Goal: Download file/media

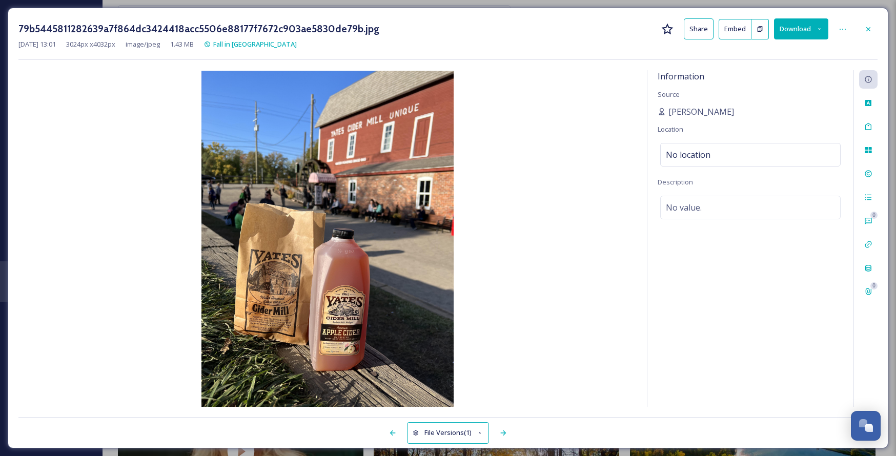
scroll to position [3405, 0]
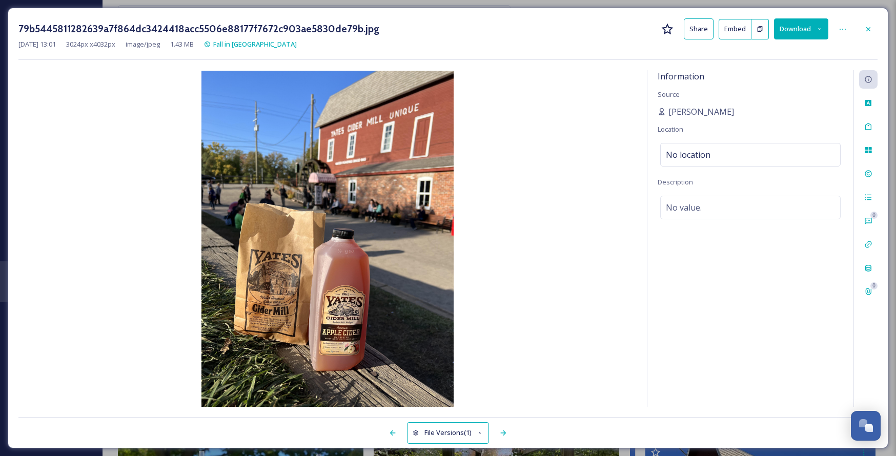
click at [870, 27] on icon at bounding box center [868, 29] width 8 height 8
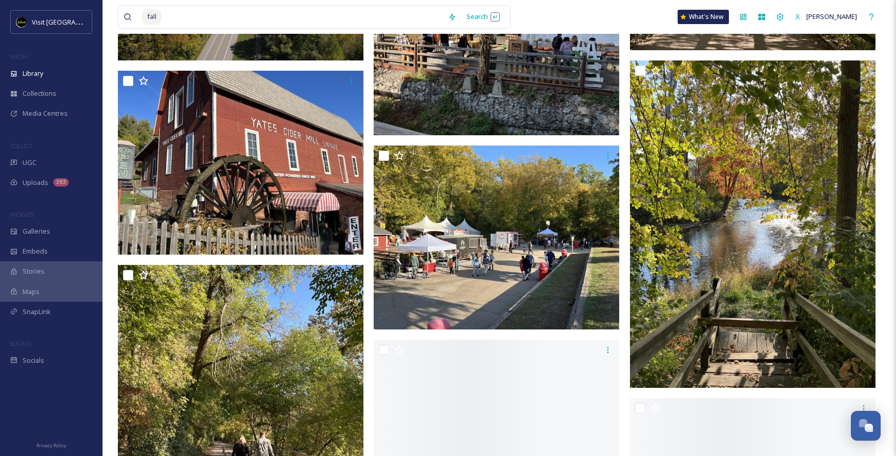
scroll to position [4324, 0]
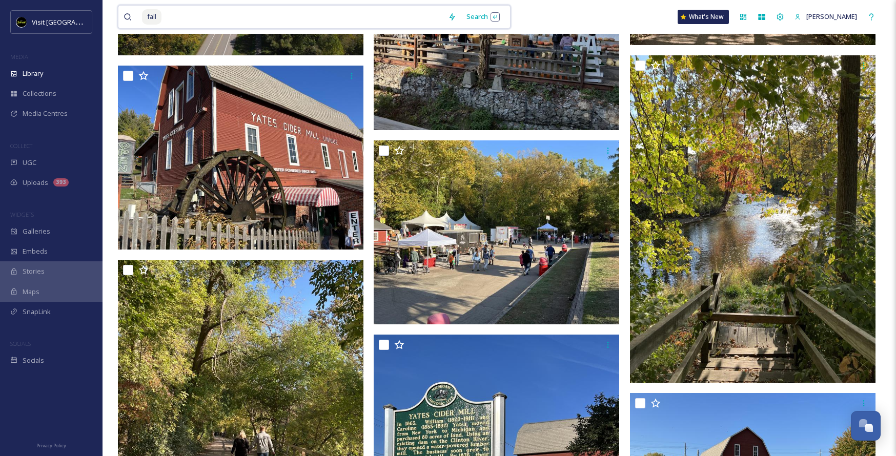
drag, startPoint x: 218, startPoint y: 13, endPoint x: 103, endPoint y: 27, distance: 116.2
type input "f"
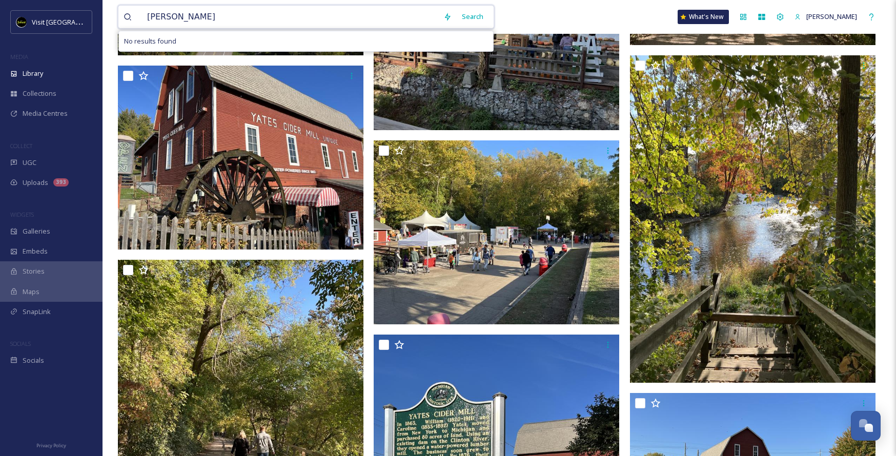
type input "flower"
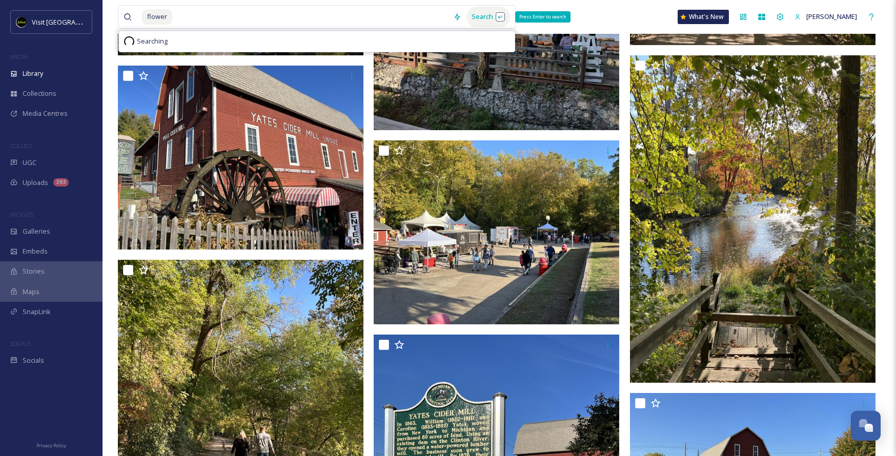
click at [491, 10] on div "Search Press Enter to search" at bounding box center [488, 17] width 44 height 20
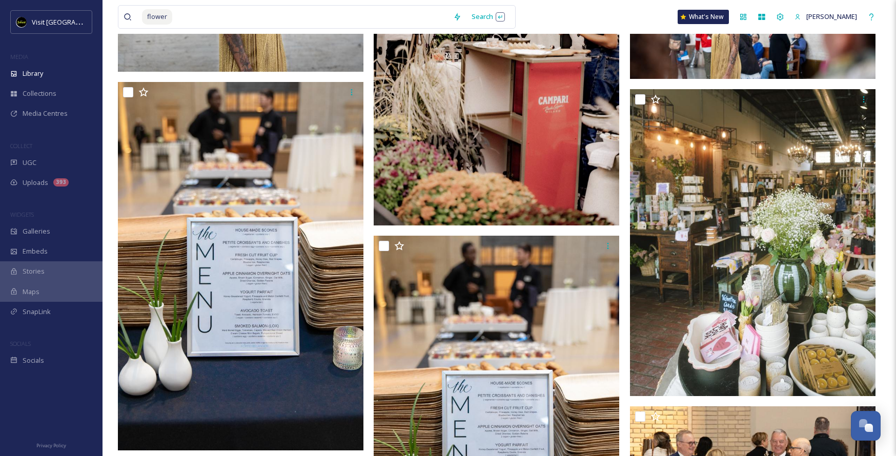
scroll to position [3954, 0]
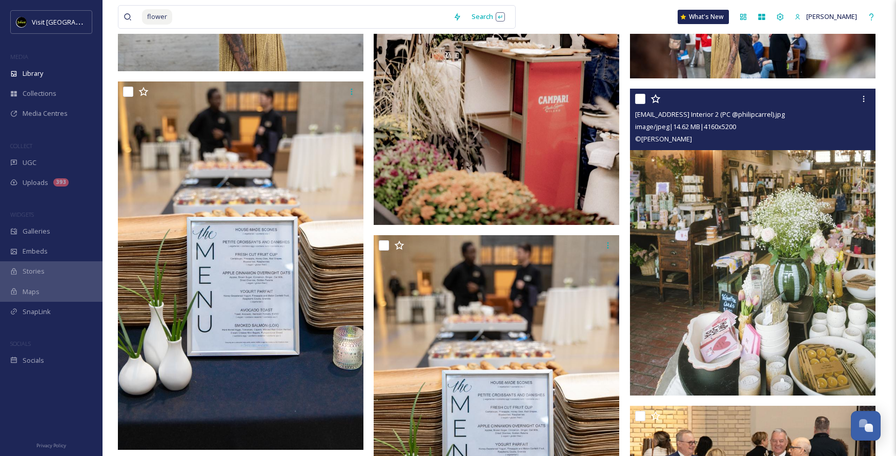
click at [753, 280] on img at bounding box center [753, 242] width 246 height 307
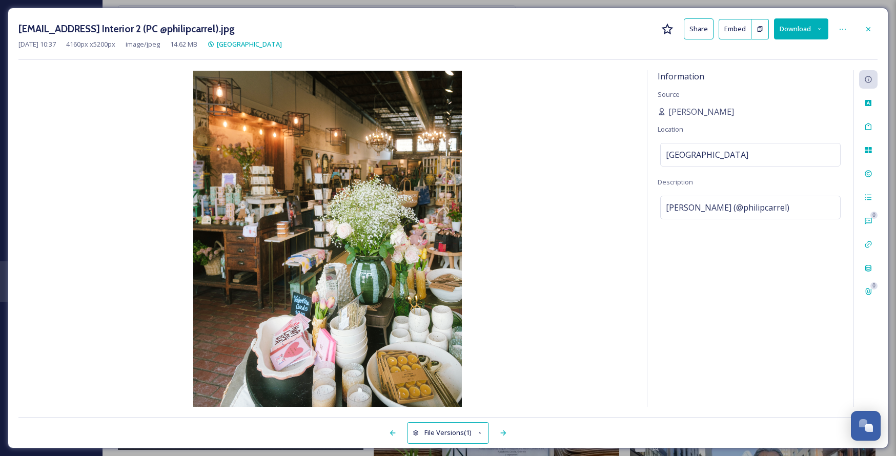
click at [801, 36] on button "Download" at bounding box center [801, 28] width 54 height 21
click at [784, 70] on span "Download Large (1600 x 2000)" at bounding box center [771, 73] width 90 height 10
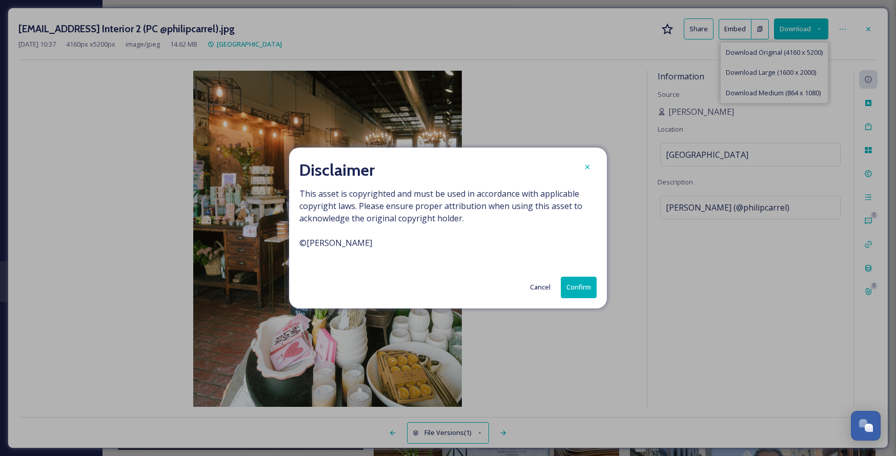
click at [591, 288] on button "Confirm" at bounding box center [579, 287] width 36 height 21
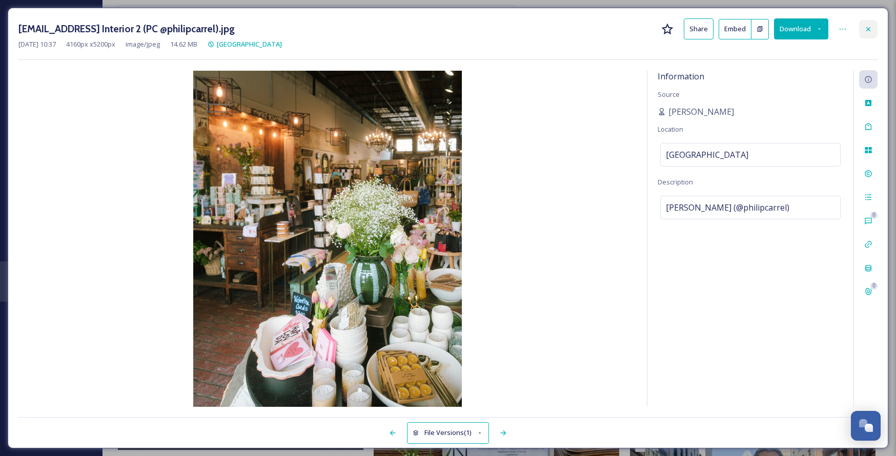
click at [865, 30] on icon at bounding box center [868, 29] width 8 height 8
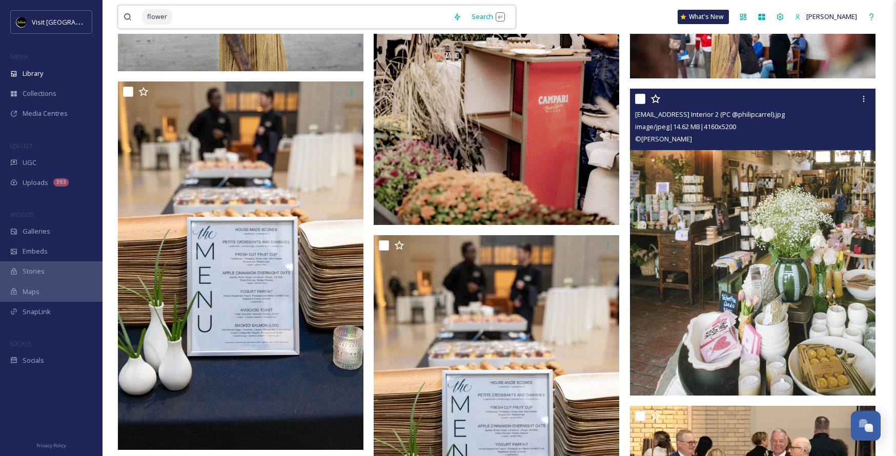
click at [405, 16] on input at bounding box center [310, 17] width 275 height 23
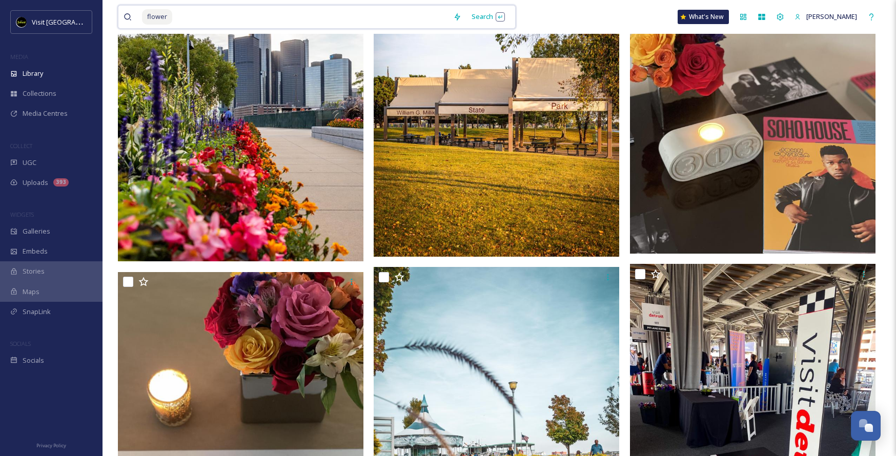
scroll to position [5978, 0]
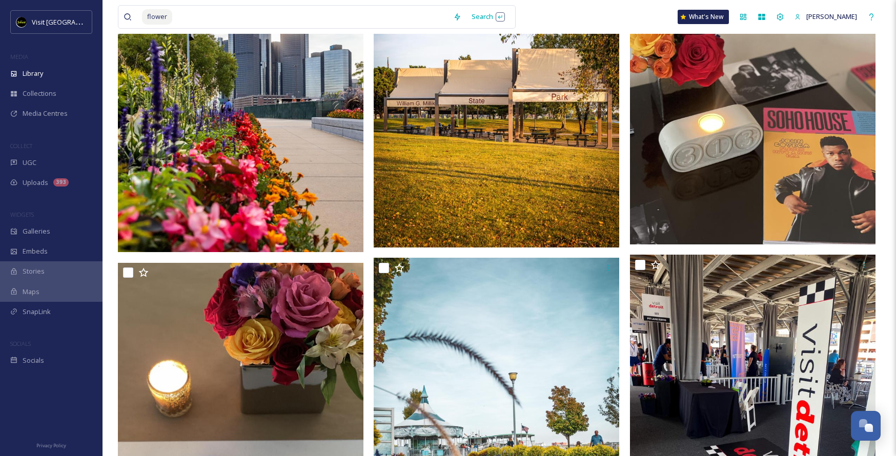
click at [785, 151] on img at bounding box center [753, 80] width 246 height 327
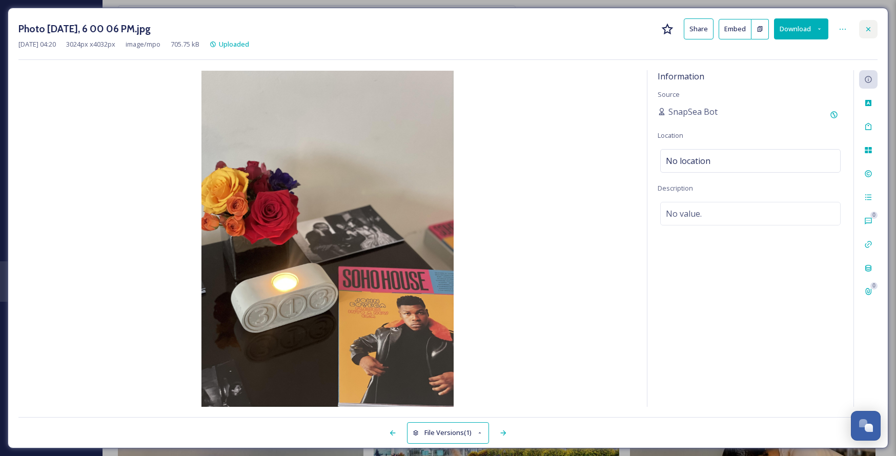
click at [868, 28] on icon at bounding box center [868, 29] width 8 height 8
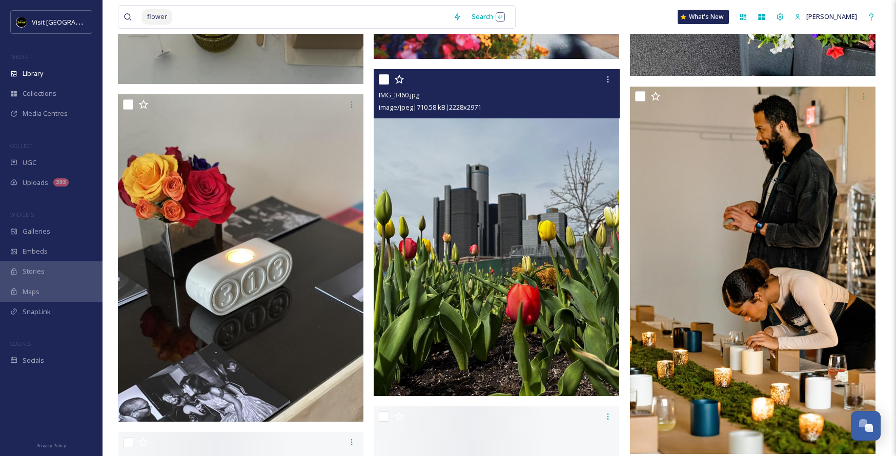
scroll to position [6493, 0]
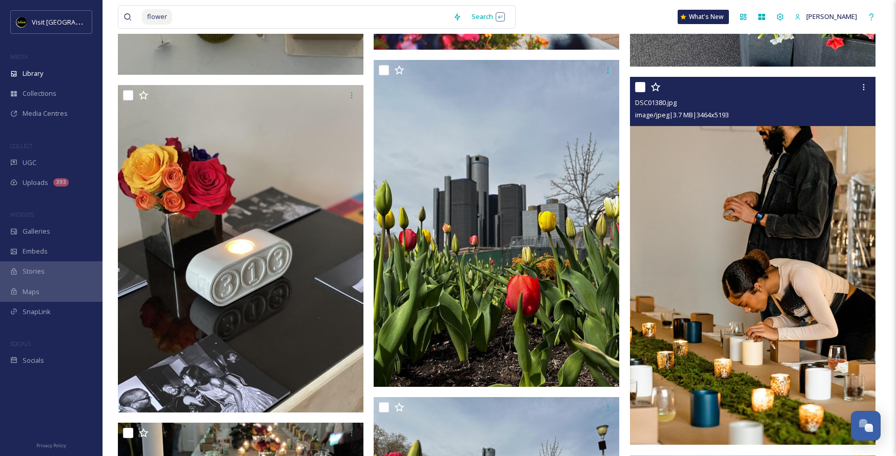
click at [756, 316] on img at bounding box center [753, 261] width 246 height 368
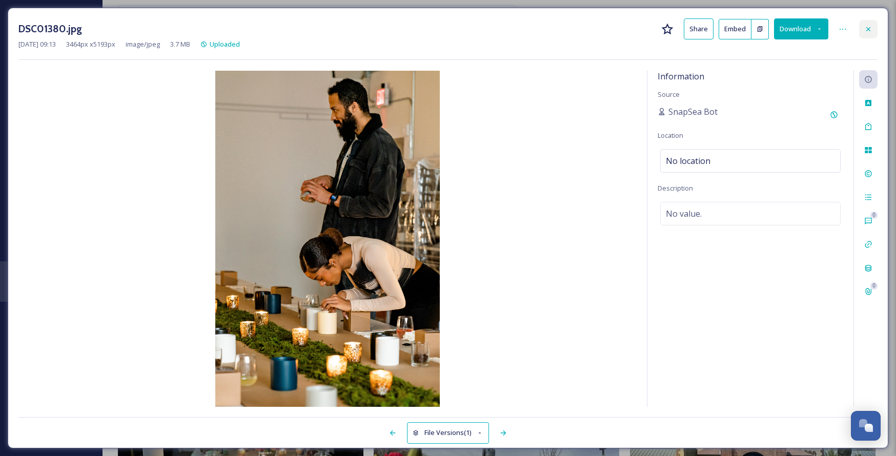
click at [869, 26] on icon at bounding box center [868, 29] width 8 height 8
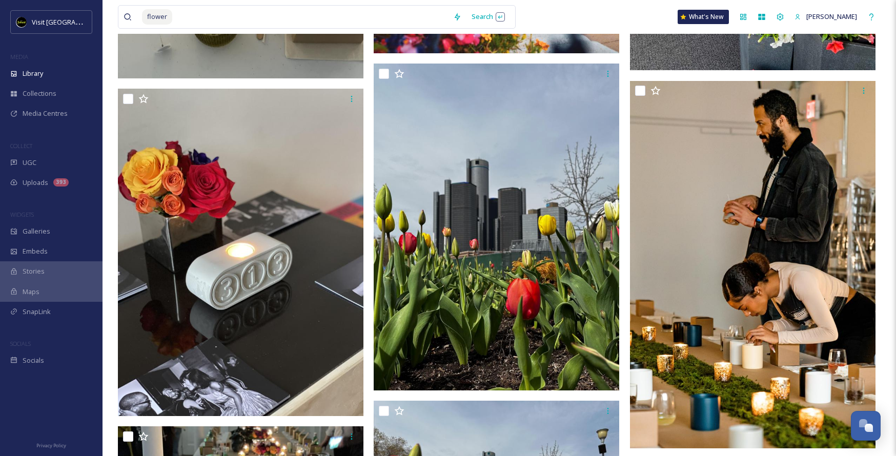
scroll to position [6488, 0]
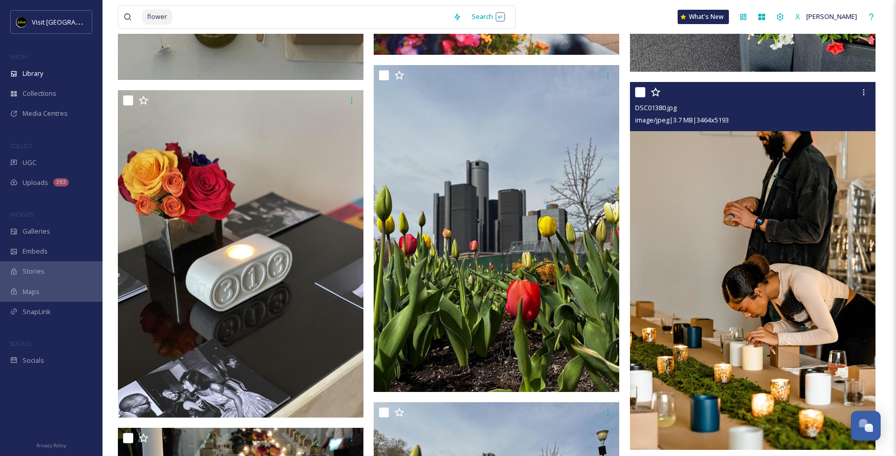
click at [742, 304] on img at bounding box center [753, 267] width 246 height 368
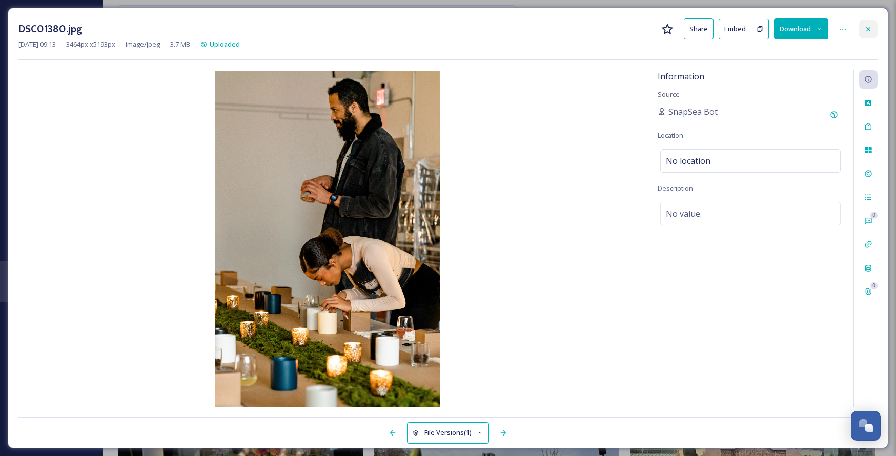
click at [869, 31] on icon at bounding box center [868, 29] width 8 height 8
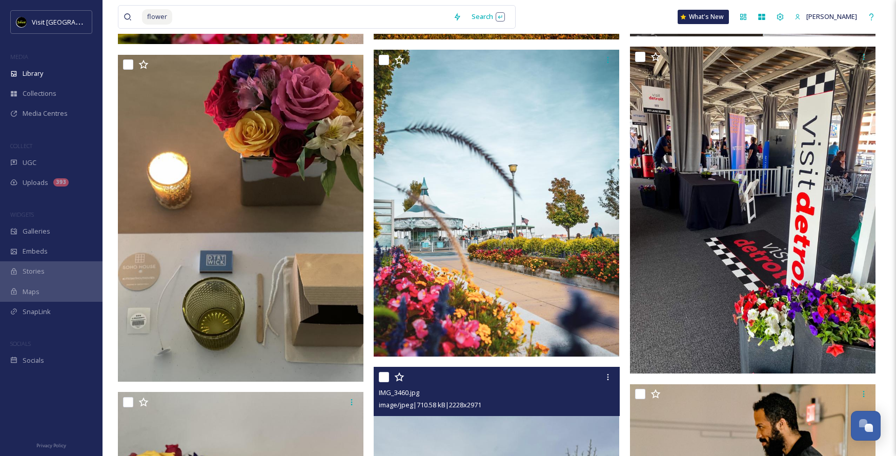
scroll to position [6157, 0]
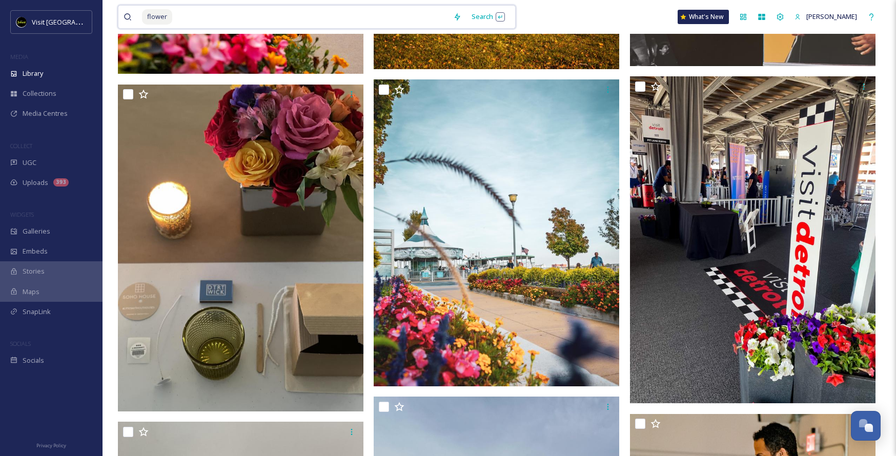
click at [270, 18] on input at bounding box center [310, 17] width 275 height 23
type input "f"
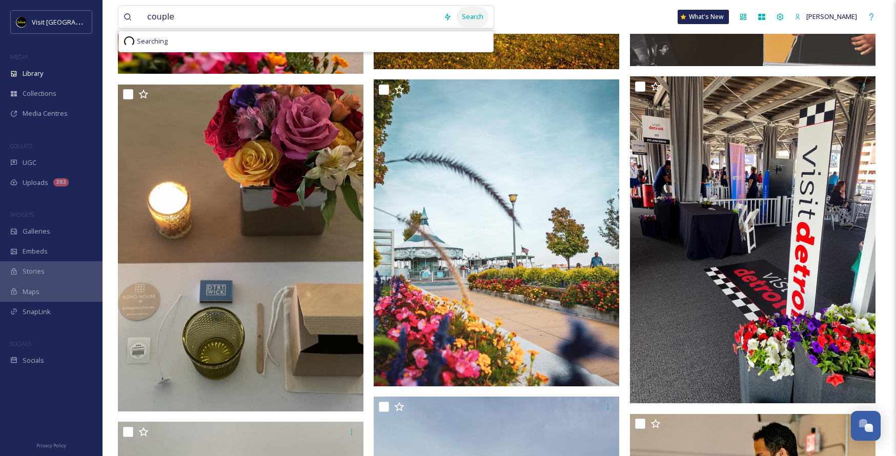
click at [483, 17] on div "Search" at bounding box center [473, 17] width 32 height 20
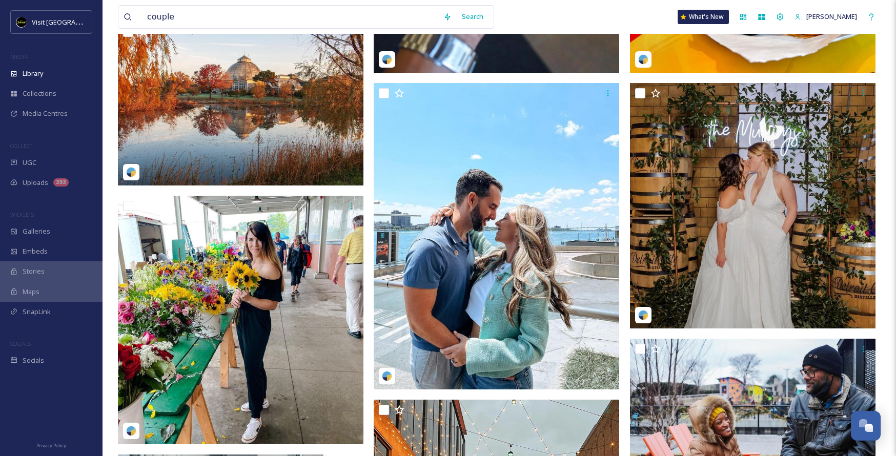
scroll to position [370, 0]
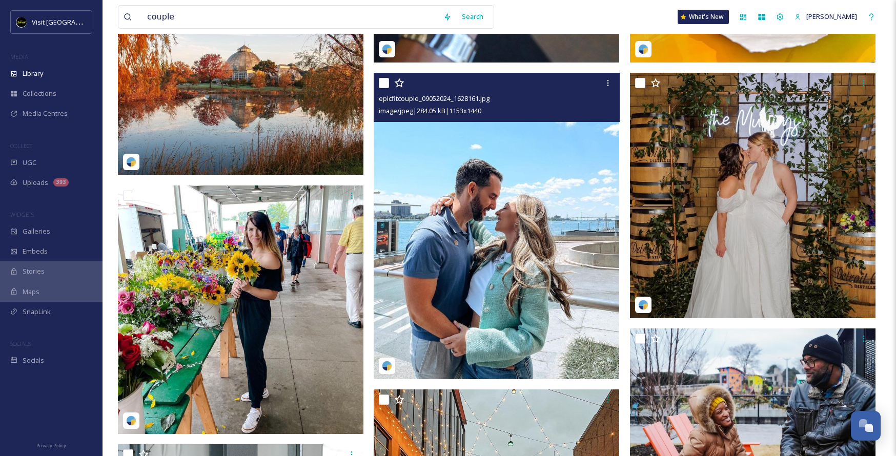
click at [517, 239] on img at bounding box center [497, 226] width 246 height 307
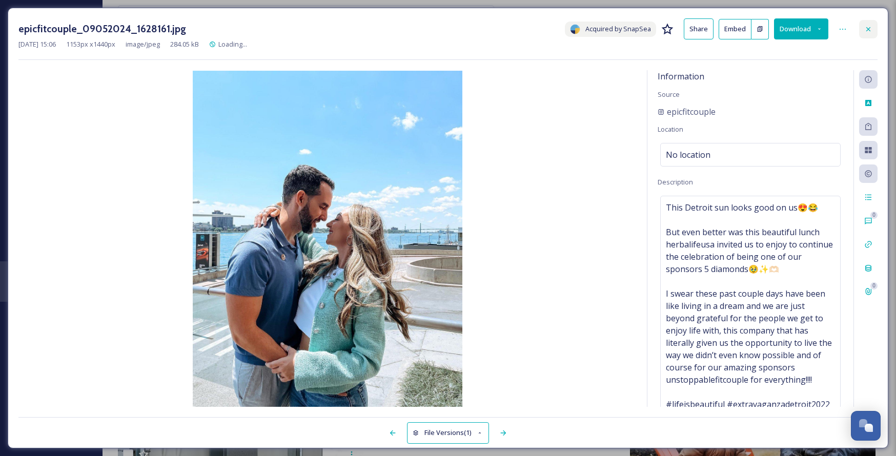
click at [868, 31] on icon at bounding box center [868, 29] width 8 height 8
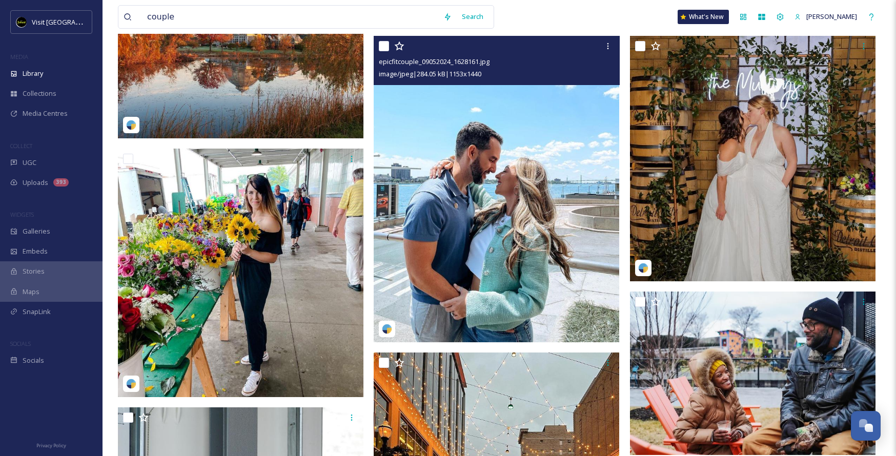
scroll to position [403, 0]
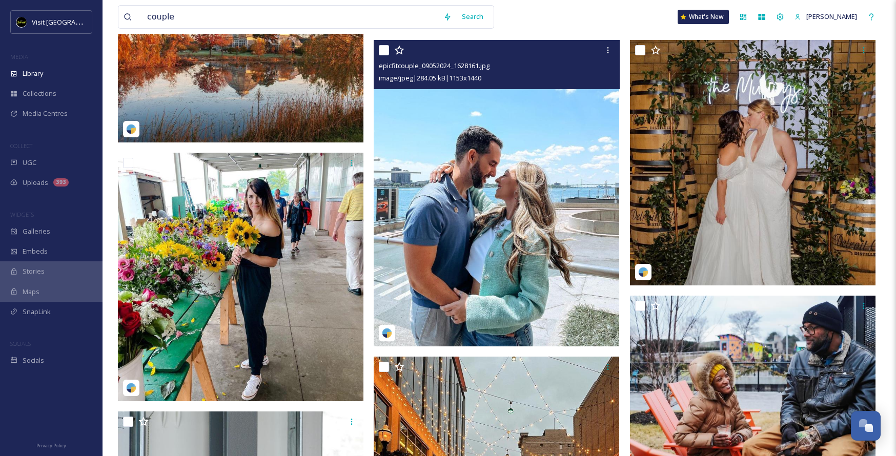
click at [502, 281] on img at bounding box center [497, 193] width 246 height 307
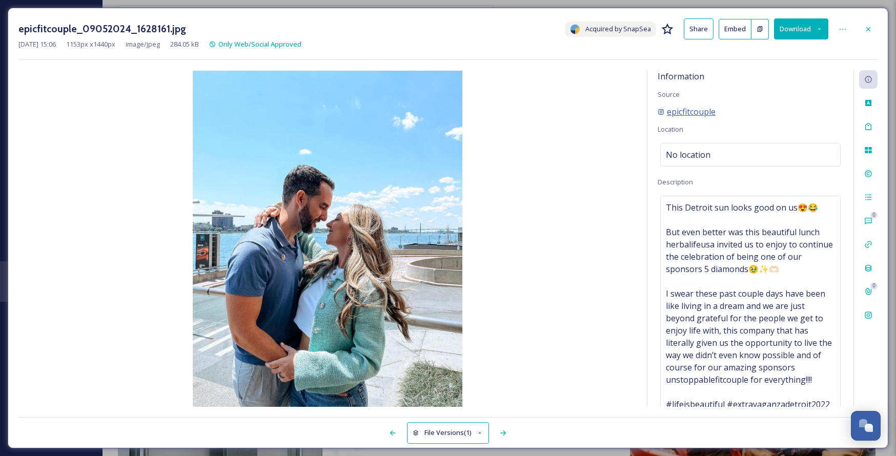
click at [703, 112] on span "epicfitcouple" at bounding box center [691, 112] width 49 height 12
click at [874, 30] on div at bounding box center [868, 29] width 18 height 18
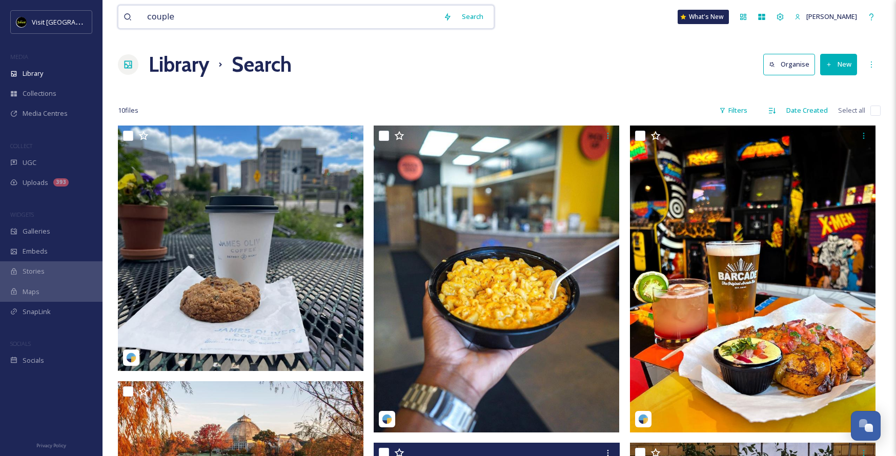
click at [267, 17] on input "couple" at bounding box center [290, 17] width 296 height 23
drag, startPoint x: 267, startPoint y: 17, endPoint x: 255, endPoint y: 17, distance: 12.3
click at [255, 17] on input "couple" at bounding box center [290, 17] width 296 height 23
drag, startPoint x: 177, startPoint y: 21, endPoint x: 125, endPoint y: 18, distance: 52.9
click at [125, 18] on div "couple" at bounding box center [281, 17] width 315 height 23
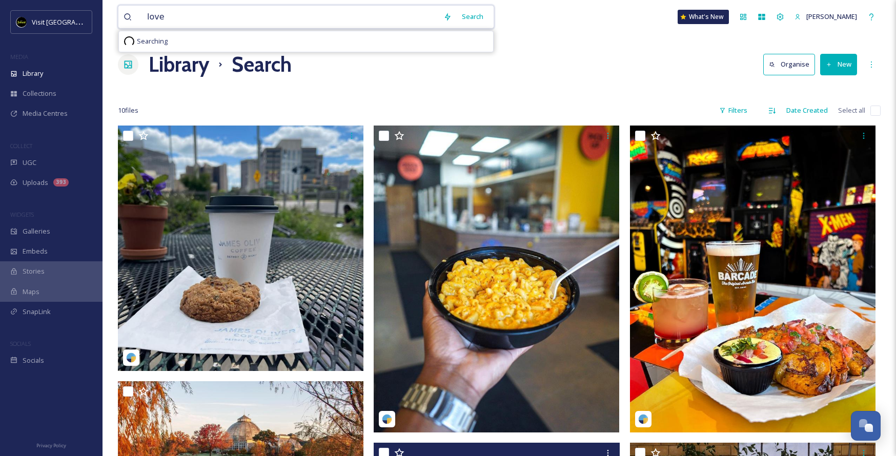
type input "love"
click at [491, 32] on div "Searching" at bounding box center [306, 41] width 374 height 21
click at [487, 11] on div "Search" at bounding box center [473, 17] width 32 height 20
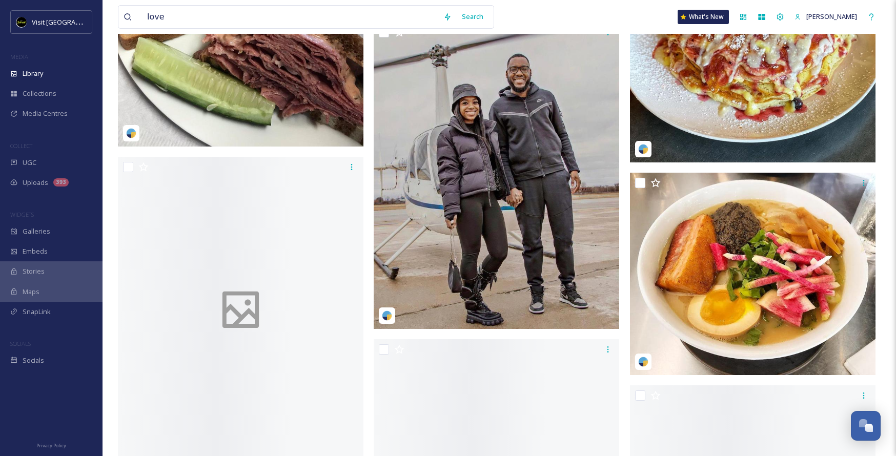
scroll to position [9905, 0]
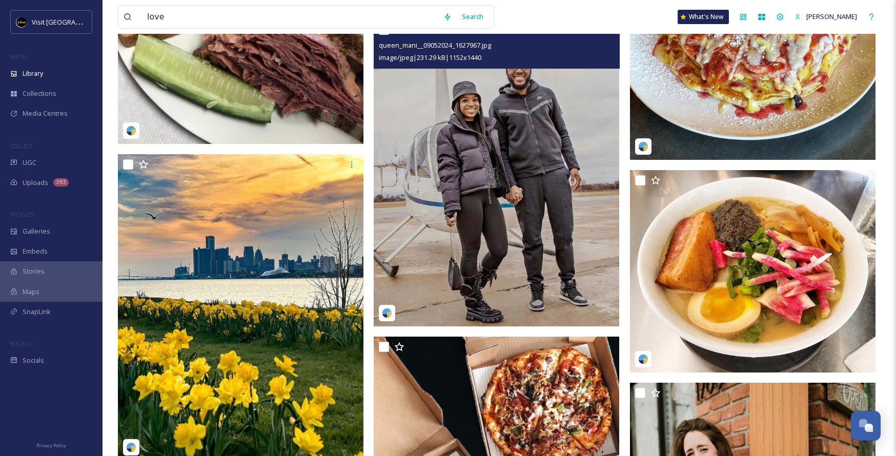
click at [509, 273] on img at bounding box center [497, 172] width 246 height 307
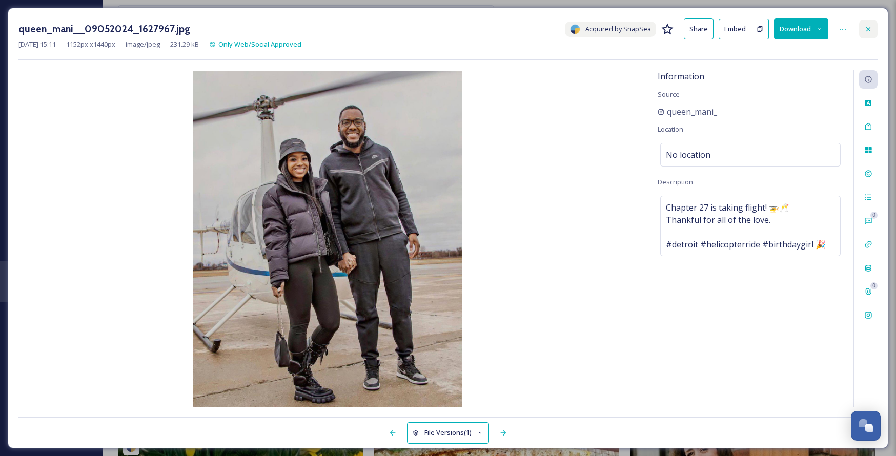
click at [866, 30] on icon at bounding box center [868, 29] width 8 height 8
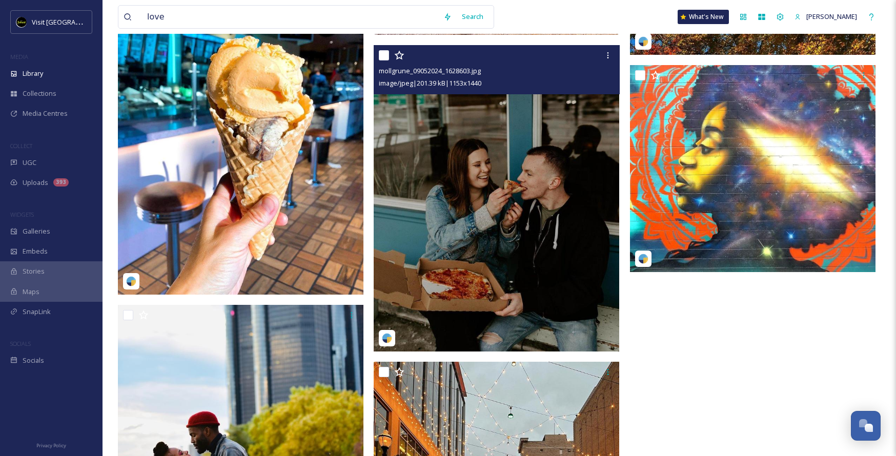
scroll to position [15184, 0]
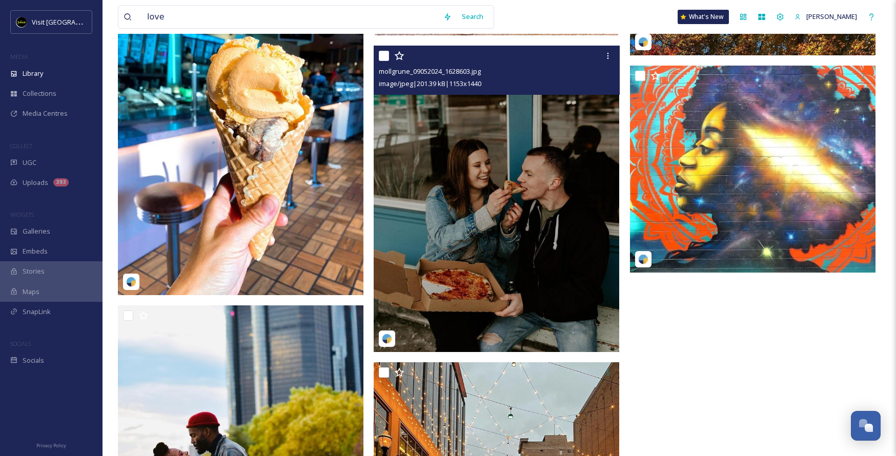
click at [488, 171] on img at bounding box center [497, 199] width 246 height 307
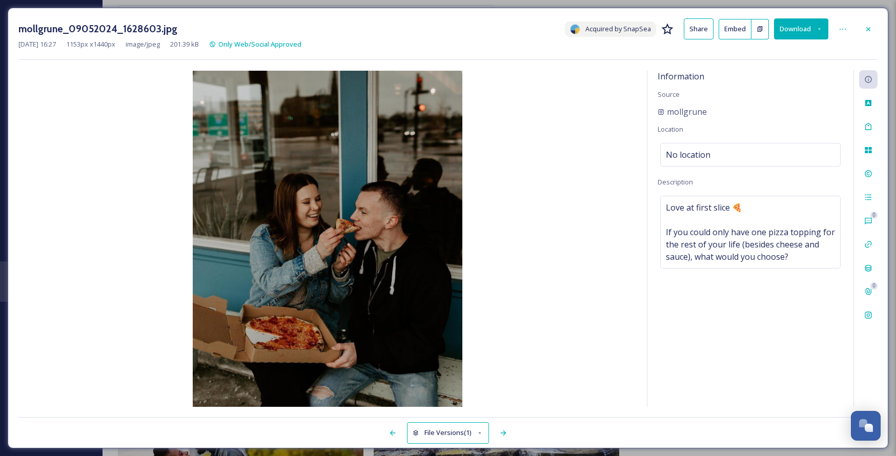
click at [806, 36] on button "Download" at bounding box center [801, 28] width 54 height 21
click at [802, 60] on div "Download Original (1153 x 1440)" at bounding box center [774, 53] width 107 height 20
drag, startPoint x: 726, startPoint y: 112, endPoint x: 671, endPoint y: 112, distance: 55.9
click at [671, 112] on div "mollgrune" at bounding box center [751, 112] width 186 height 12
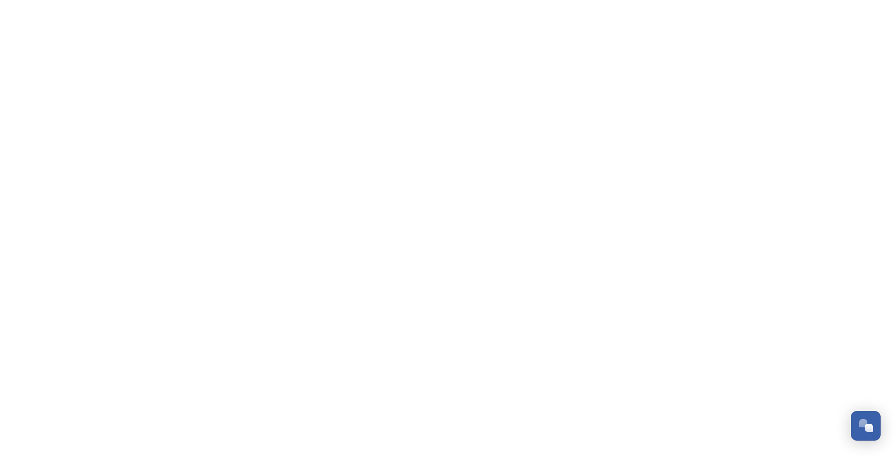
scroll to position [1024, 0]
